Goal: Check status: Check status

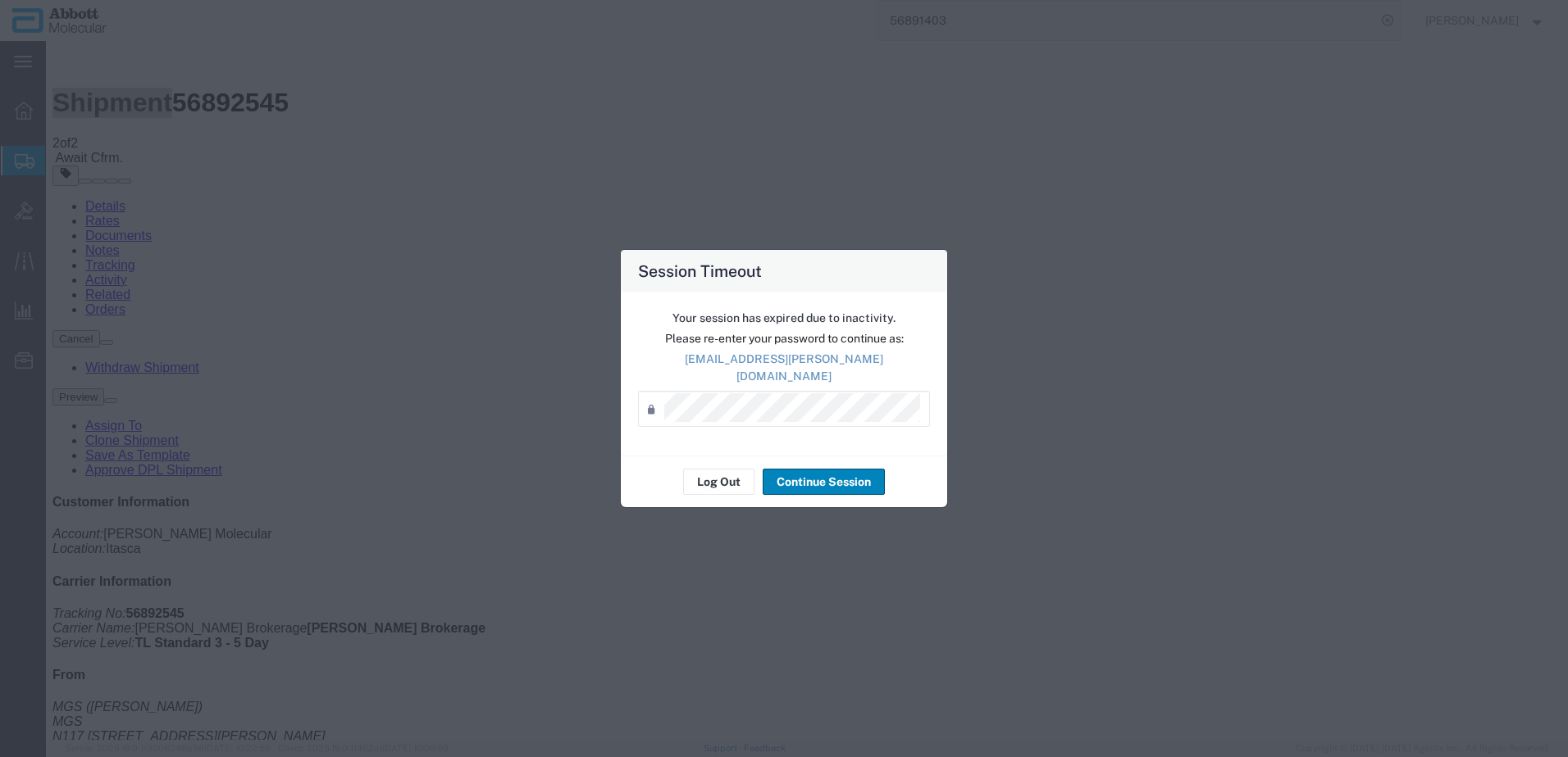
click at [805, 476] on button "Continue Session" at bounding box center [824, 482] width 123 height 27
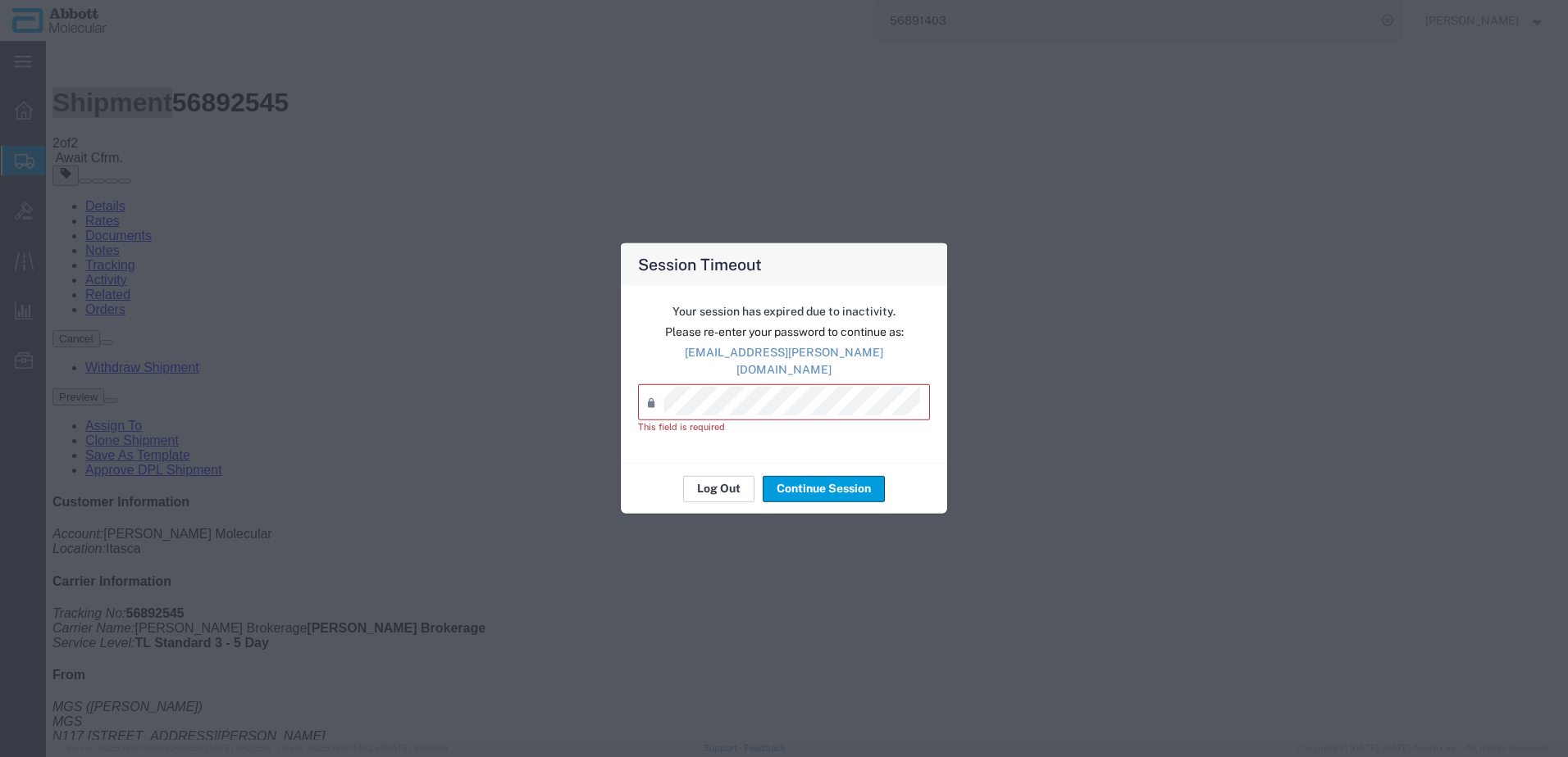
click at [726, 477] on button "Log Out" at bounding box center [718, 489] width 71 height 27
